Goal: Check status: Check status

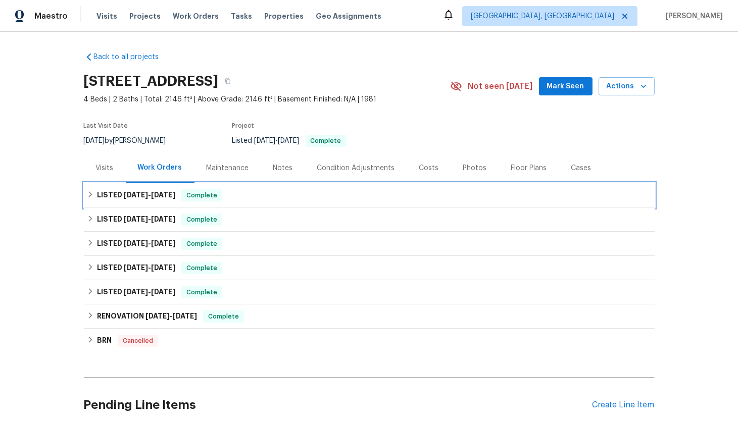
click at [87, 200] on div "LISTED [DATE] - [DATE] Complete" at bounding box center [369, 195] width 565 height 12
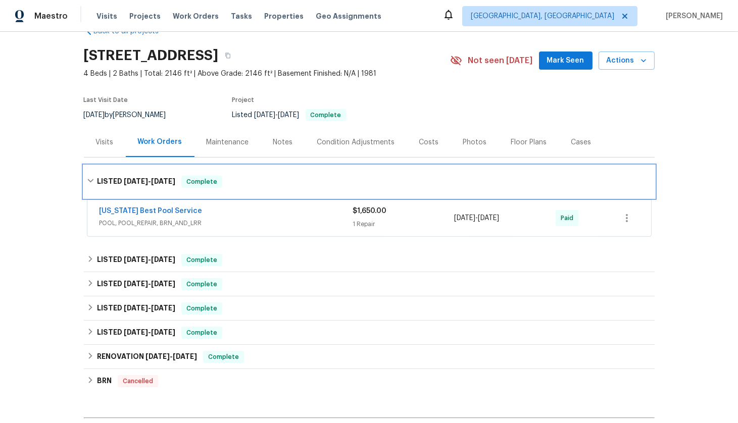
scroll to position [158, 0]
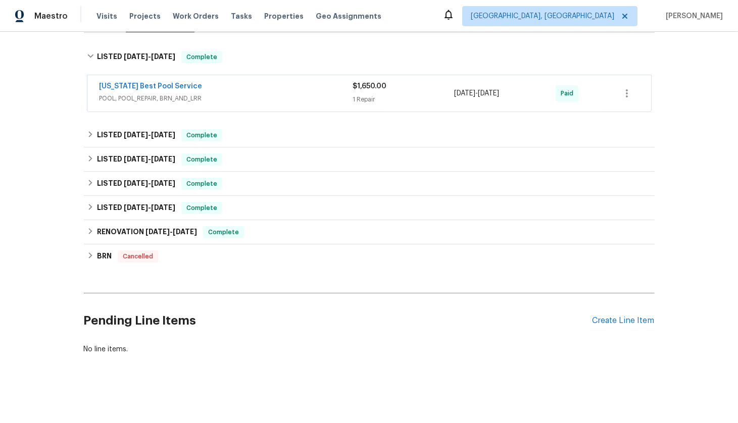
click at [214, 81] on div "[US_STATE] Best Pool Service" at bounding box center [227, 87] width 254 height 12
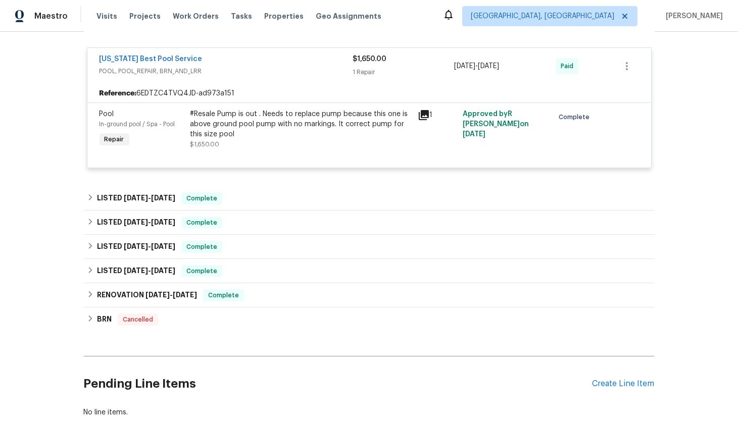
scroll to position [203, 0]
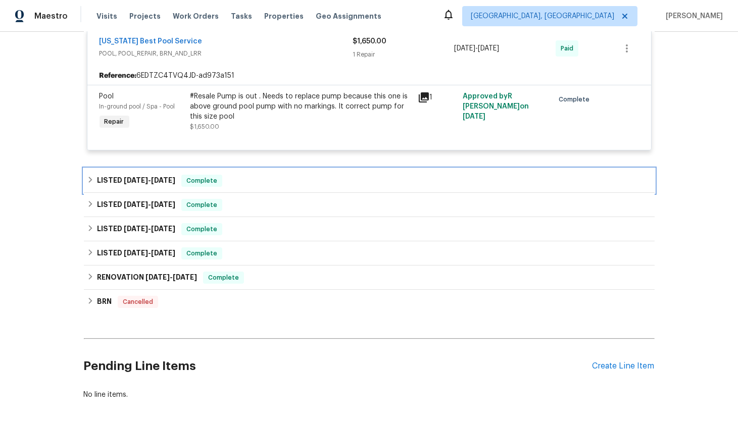
click at [87, 188] on div "LISTED [DATE] - [DATE] Complete" at bounding box center [369, 181] width 571 height 24
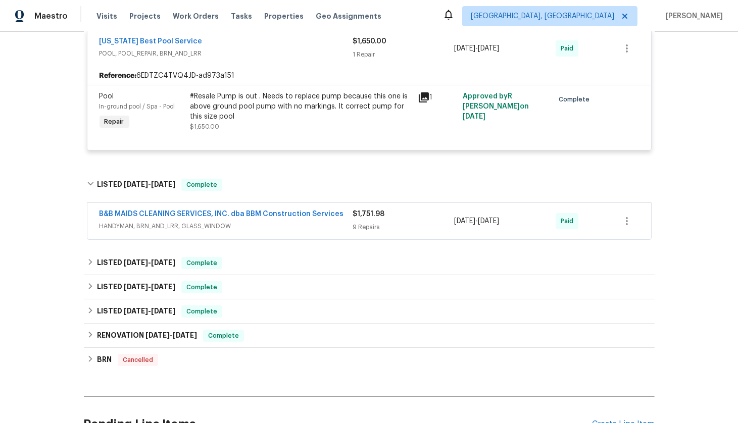
click at [268, 233] on div "B&B MAIDS CLEANING SERVICES, INC. dba BBM Construction Services HANDYMAN, BRN_A…" at bounding box center [369, 221] width 564 height 36
click at [118, 223] on span "HANDYMAN, BRN_AND_LRR, GLASS_WINDOW" at bounding box center [227, 226] width 254 height 10
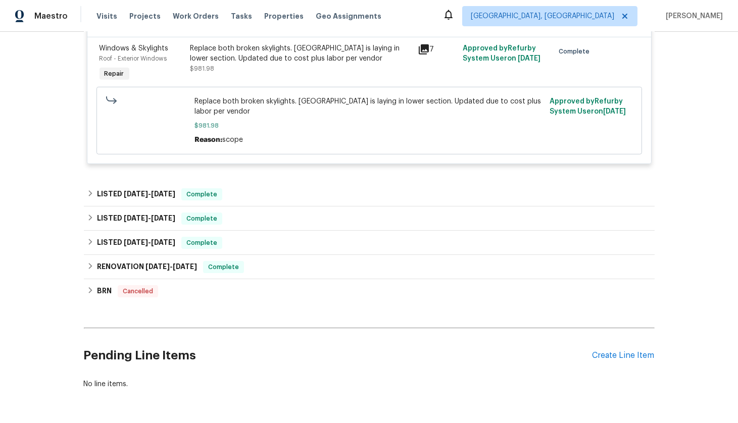
scroll to position [1159, 0]
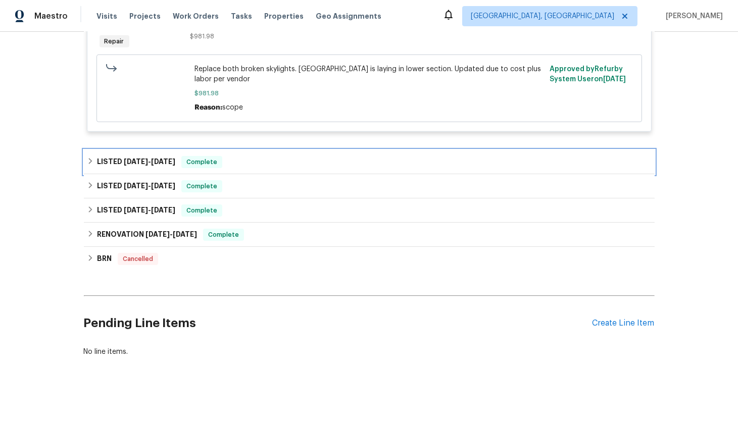
click at [90, 150] on div "LISTED [DATE] - [DATE] Complete" at bounding box center [369, 162] width 571 height 24
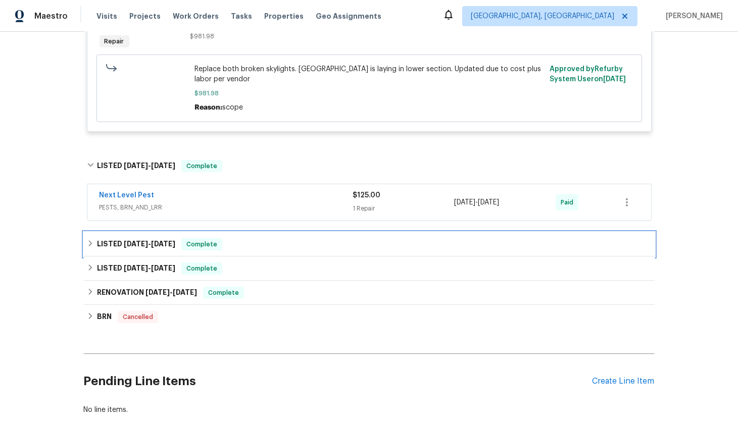
click at [88, 238] on div "LISTED [DATE] - [DATE] Complete" at bounding box center [369, 244] width 565 height 12
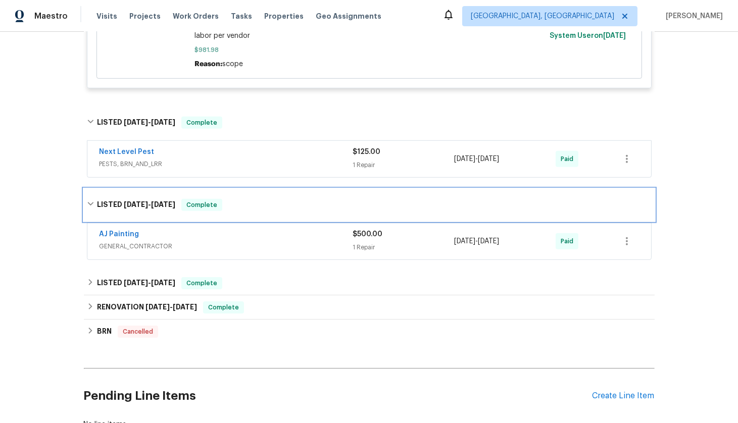
scroll to position [1274, 0]
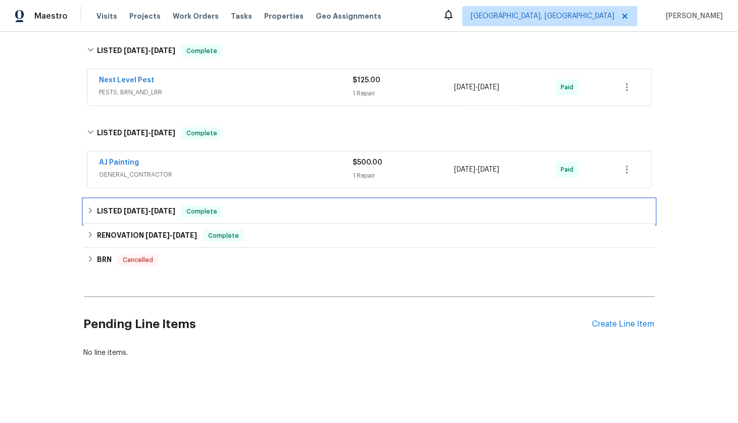
click at [84, 202] on div "LISTED [DATE] - [DATE] Complete" at bounding box center [369, 212] width 571 height 24
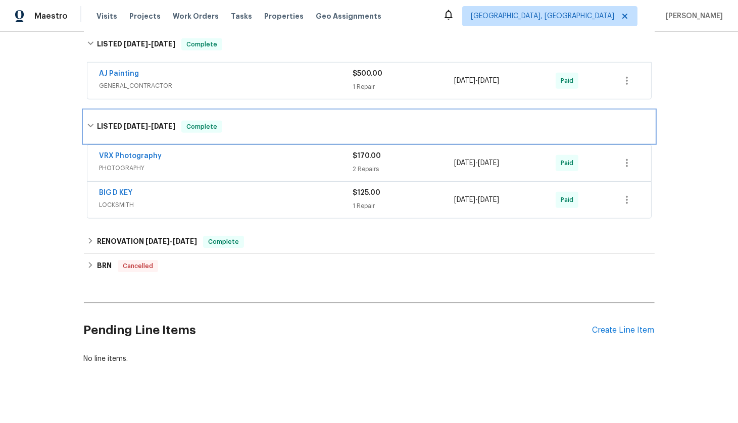
scroll to position [1368, 0]
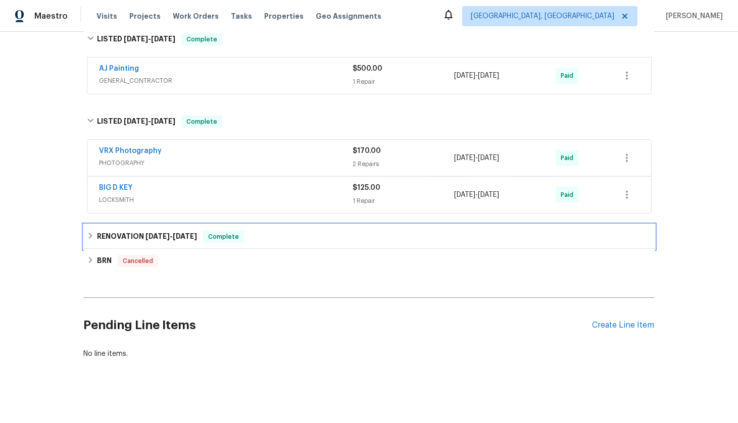
click at [88, 232] on icon at bounding box center [90, 235] width 7 height 7
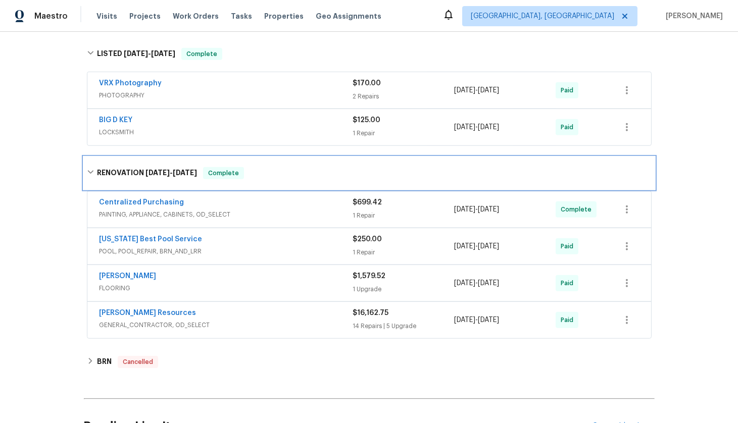
scroll to position [1437, 0]
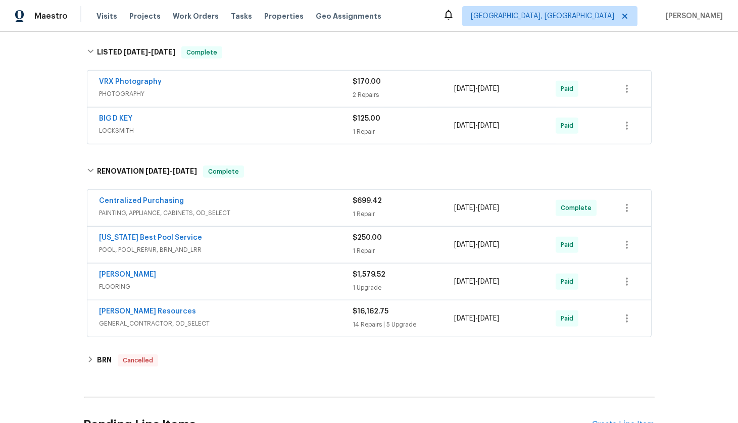
click at [223, 307] on div "[PERSON_NAME] Resources" at bounding box center [227, 313] width 254 height 12
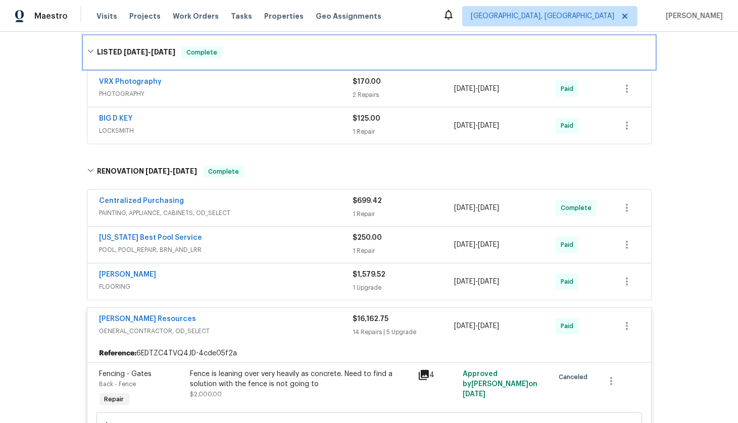
click at [88, 48] on icon at bounding box center [90, 51] width 7 height 7
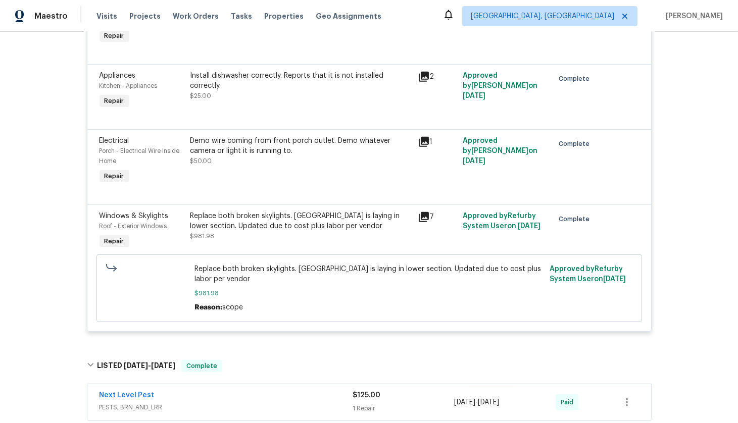
scroll to position [950, 0]
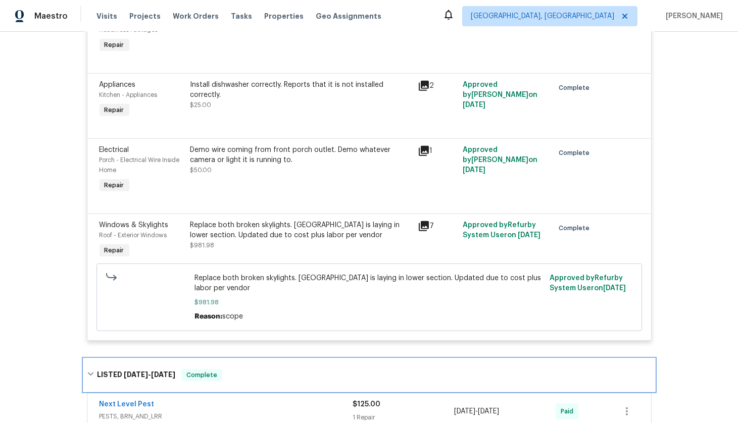
click at [84, 364] on div "LISTED [DATE] - [DATE] Complete" at bounding box center [369, 375] width 571 height 32
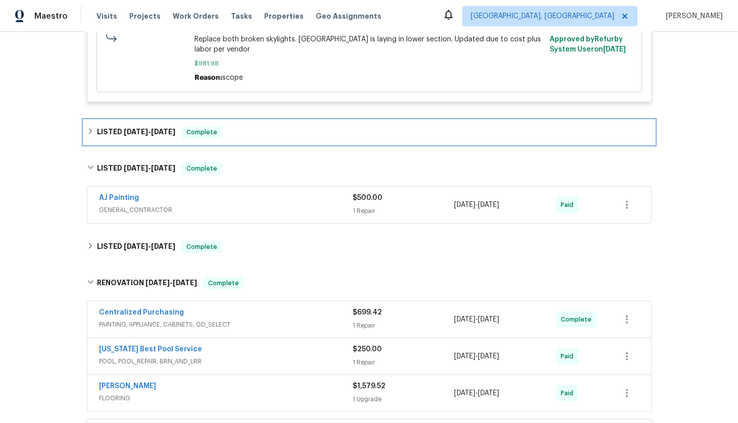
scroll to position [1273, 0]
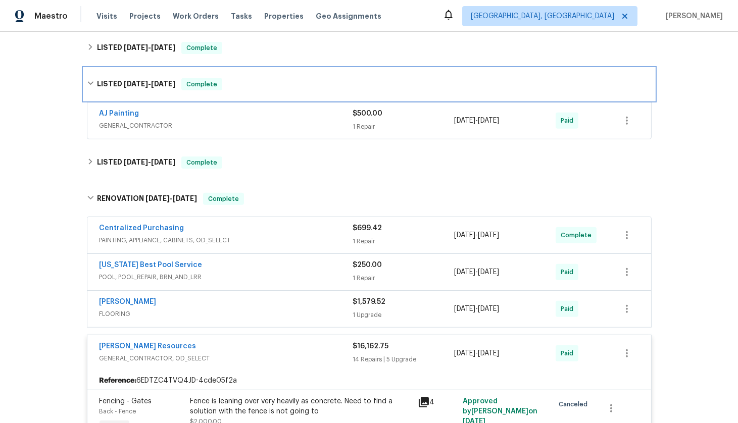
click at [87, 78] on div "LISTED [DATE] - [DATE] Complete" at bounding box center [369, 84] width 565 height 12
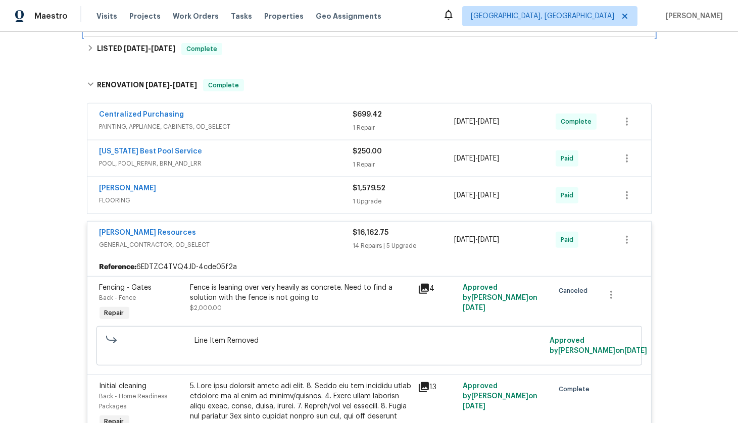
scroll to position [1321, 0]
